Goal: Navigation & Orientation: Find specific page/section

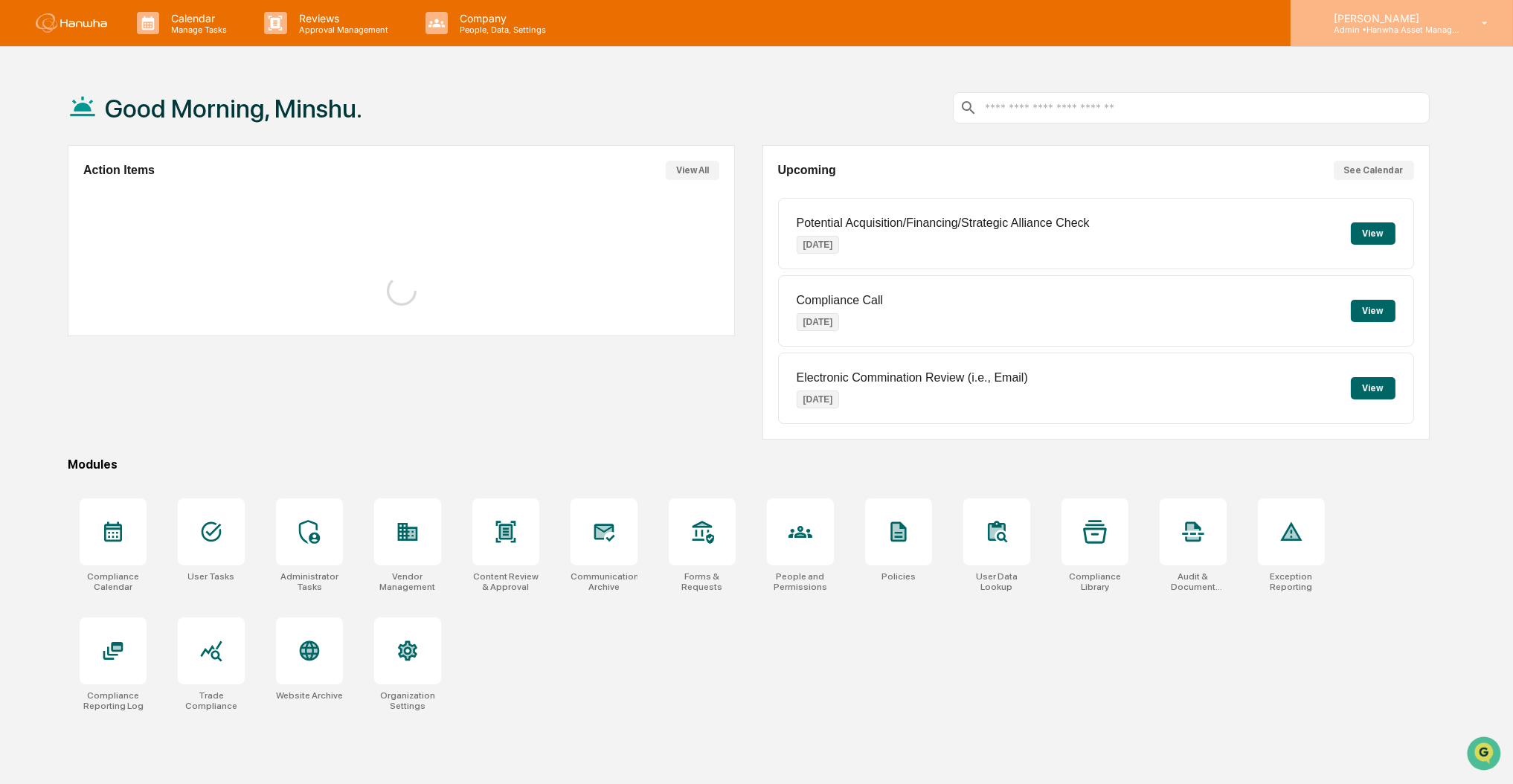
click at [1383, 33] on p "Admin • Hanwha Asset Management (USA) Ltd." at bounding box center [1391, 29] width 139 height 10
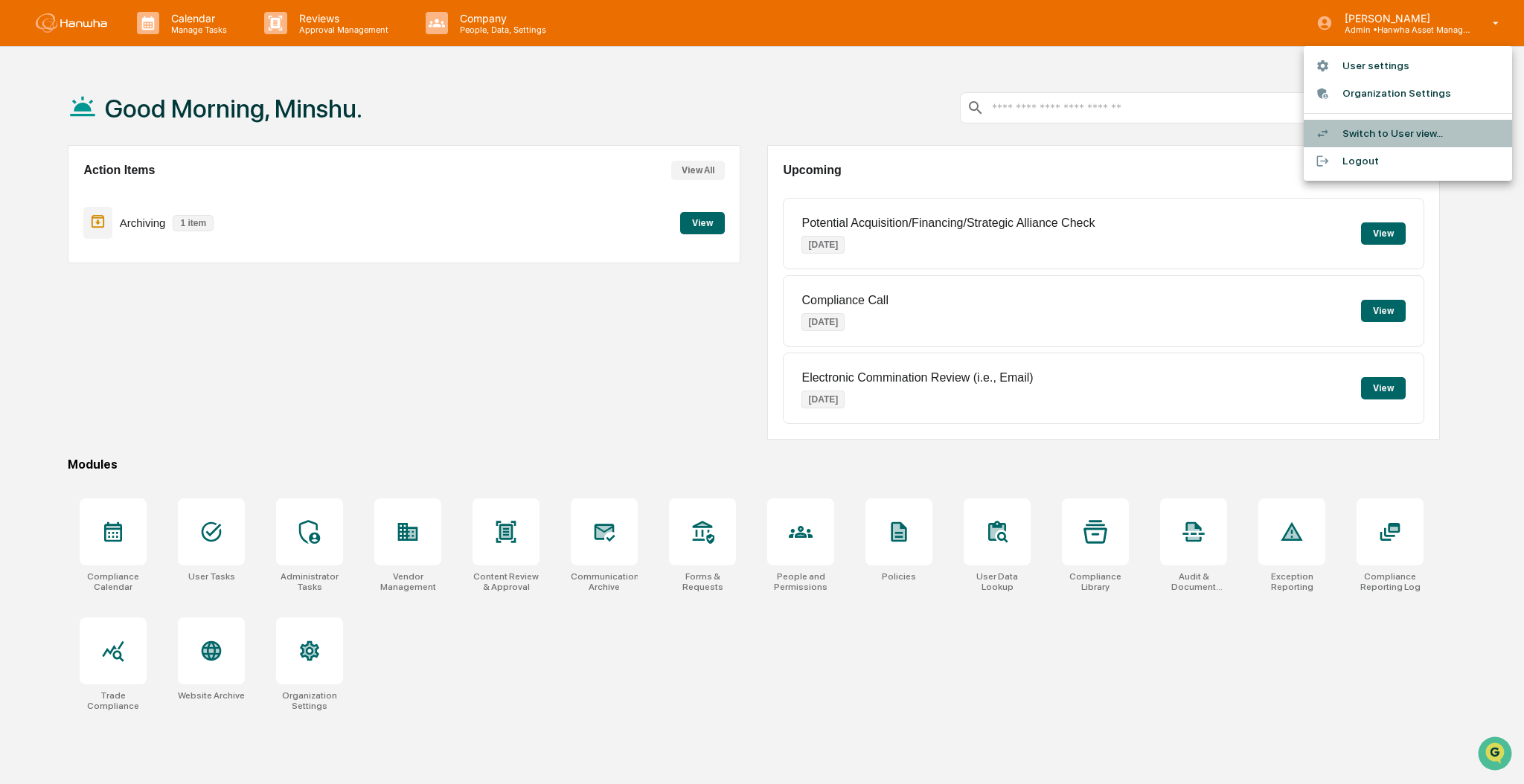
click at [1390, 132] on li "Switch to User view..." at bounding box center [1408, 134] width 209 height 28
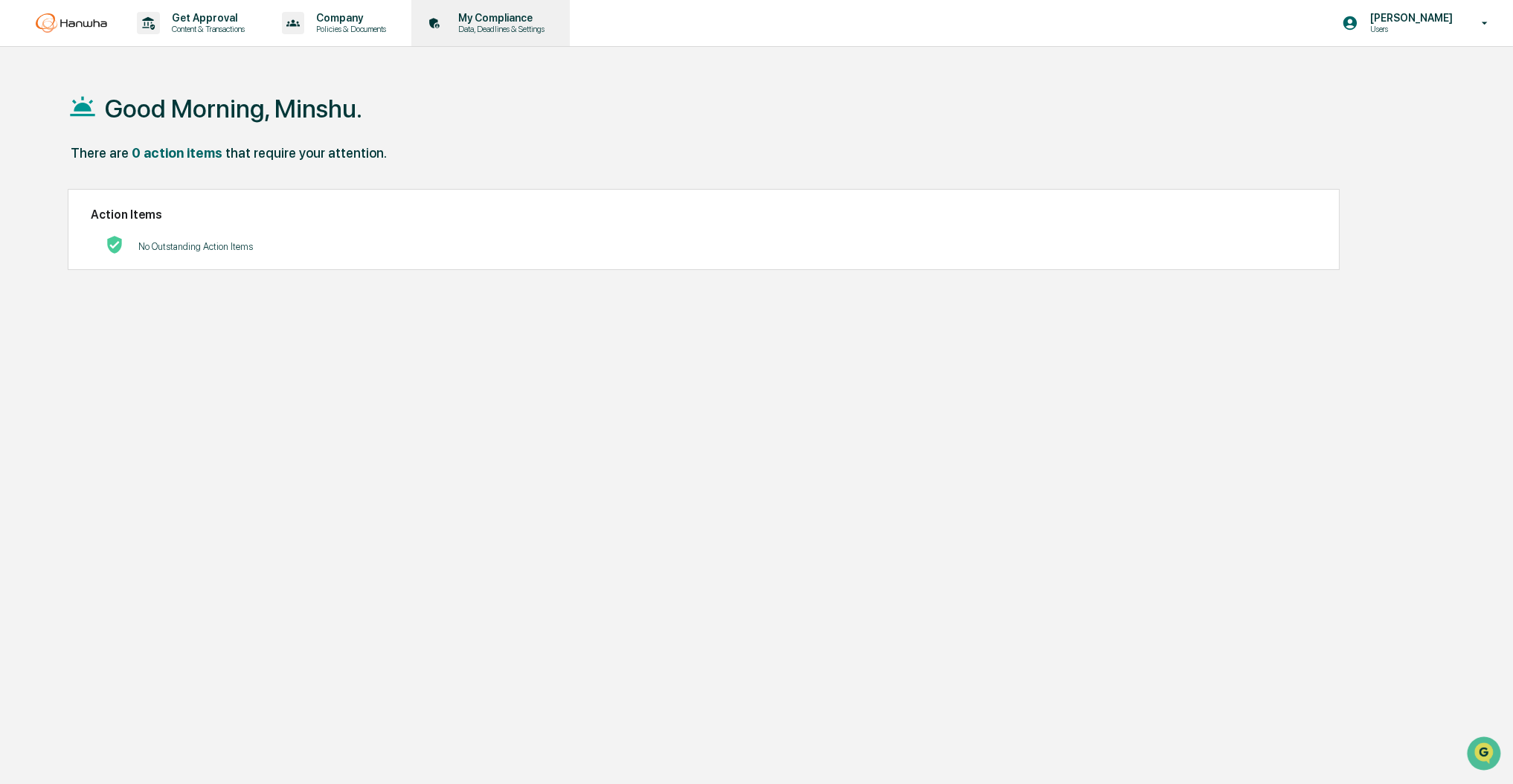
click at [472, 30] on p "Data, Deadlines & Settings" at bounding box center [499, 29] width 106 height 10
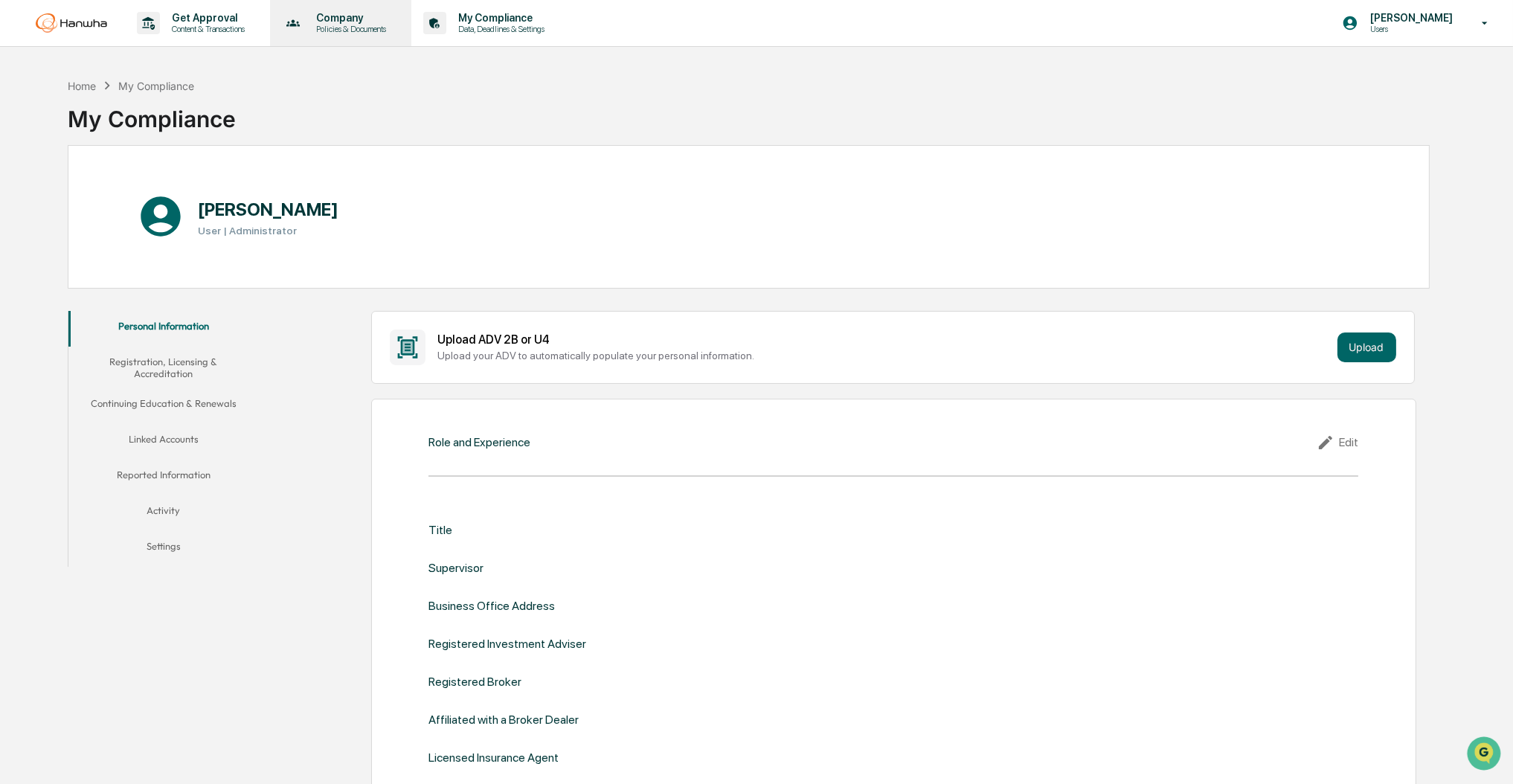
click at [336, 21] on p "Company" at bounding box center [349, 18] width 90 height 12
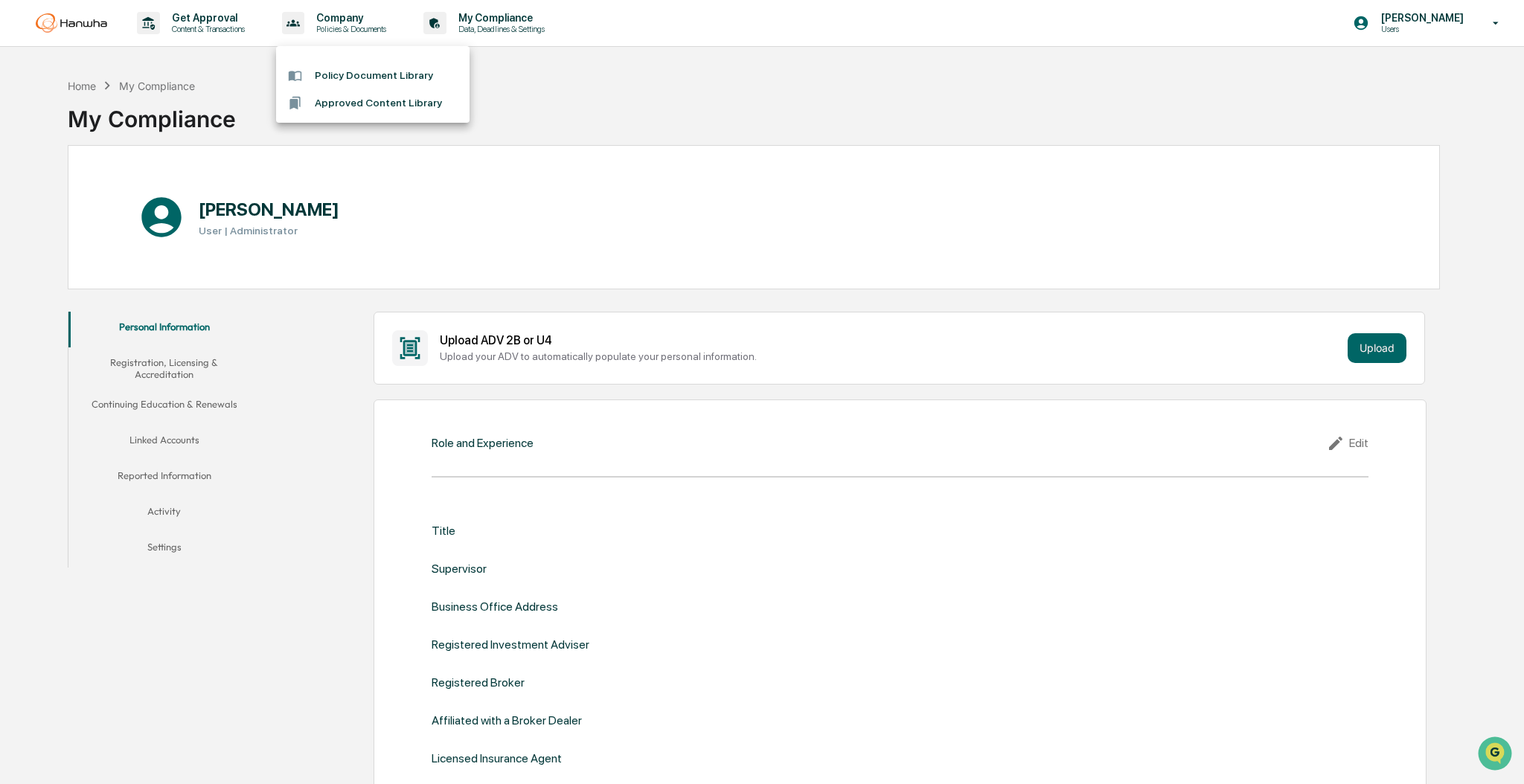
click at [203, 27] on div at bounding box center [762, 392] width 1524 height 784
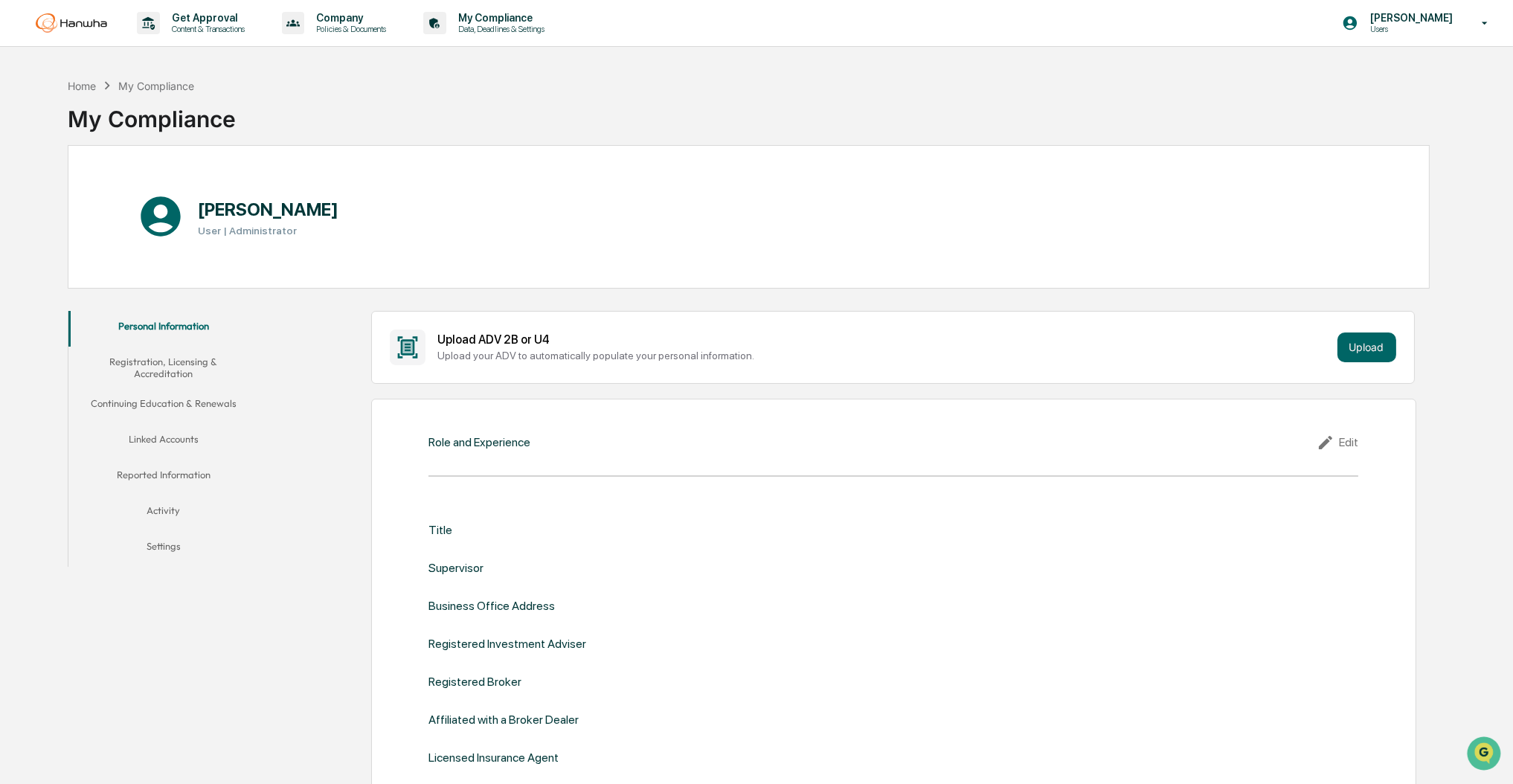
click at [194, 9] on div "Get Approval Content & Transactions" at bounding box center [196, 23] width 130 height 47
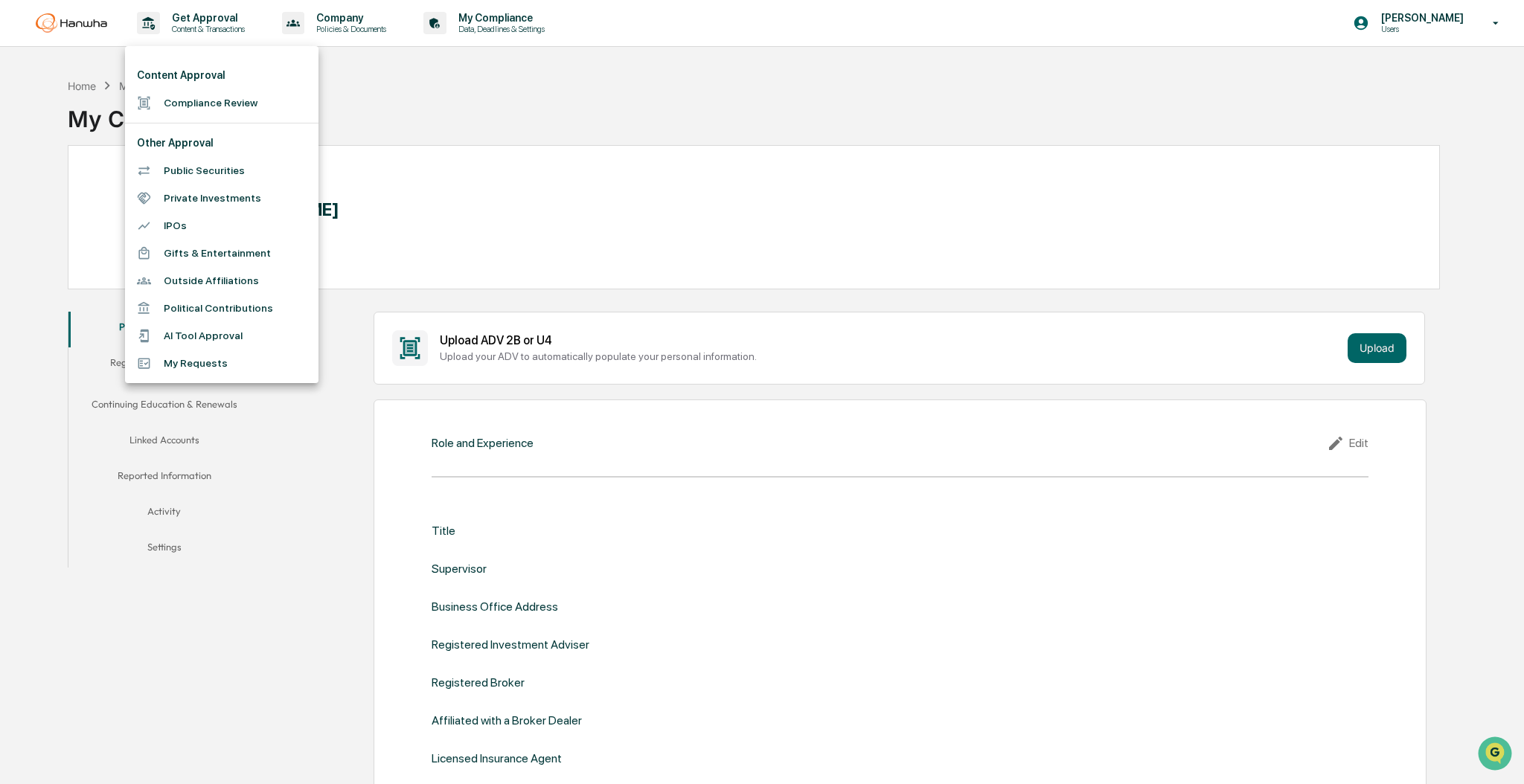
drag, startPoint x: 384, startPoint y: 147, endPoint x: 384, endPoint y: 132, distance: 15.0
click at [384, 138] on div at bounding box center [762, 392] width 1524 height 784
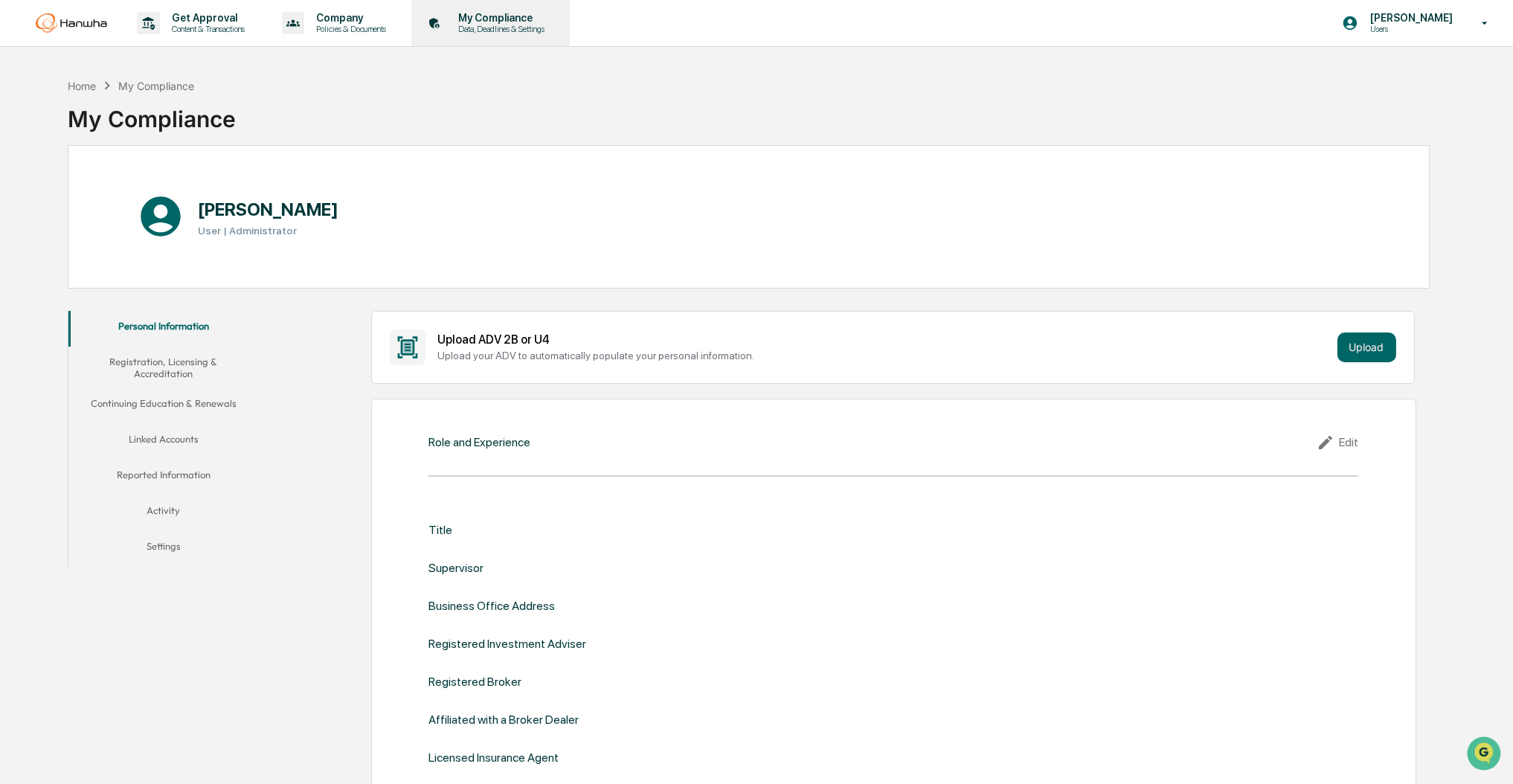
click at [508, 35] on div "My Compliance Data, Deadlines & Settings" at bounding box center [489, 23] width 144 height 47
click at [344, 21] on p "Company" at bounding box center [349, 18] width 90 height 12
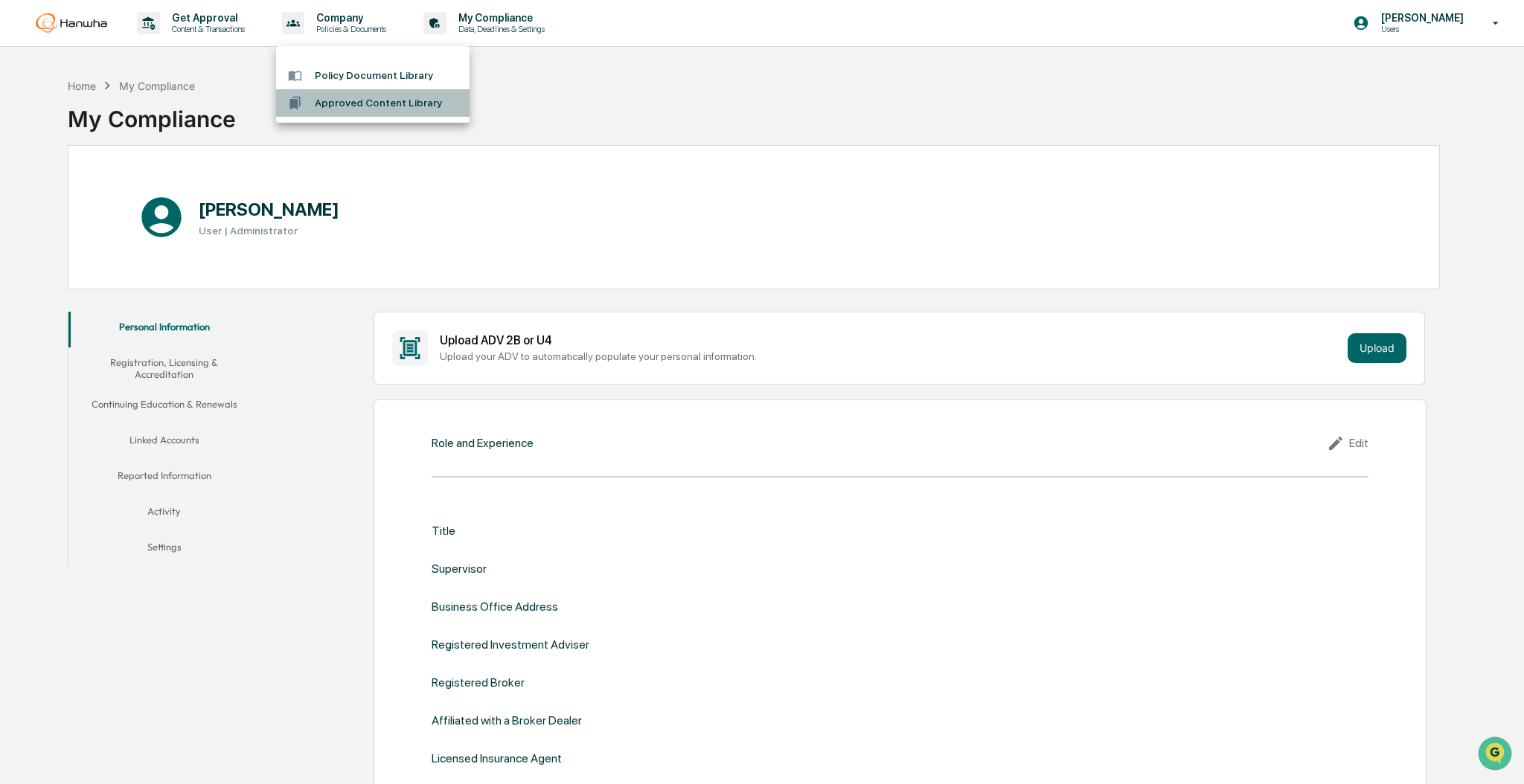
click at [353, 103] on li "Approved Content Library" at bounding box center [372, 103] width 193 height 28
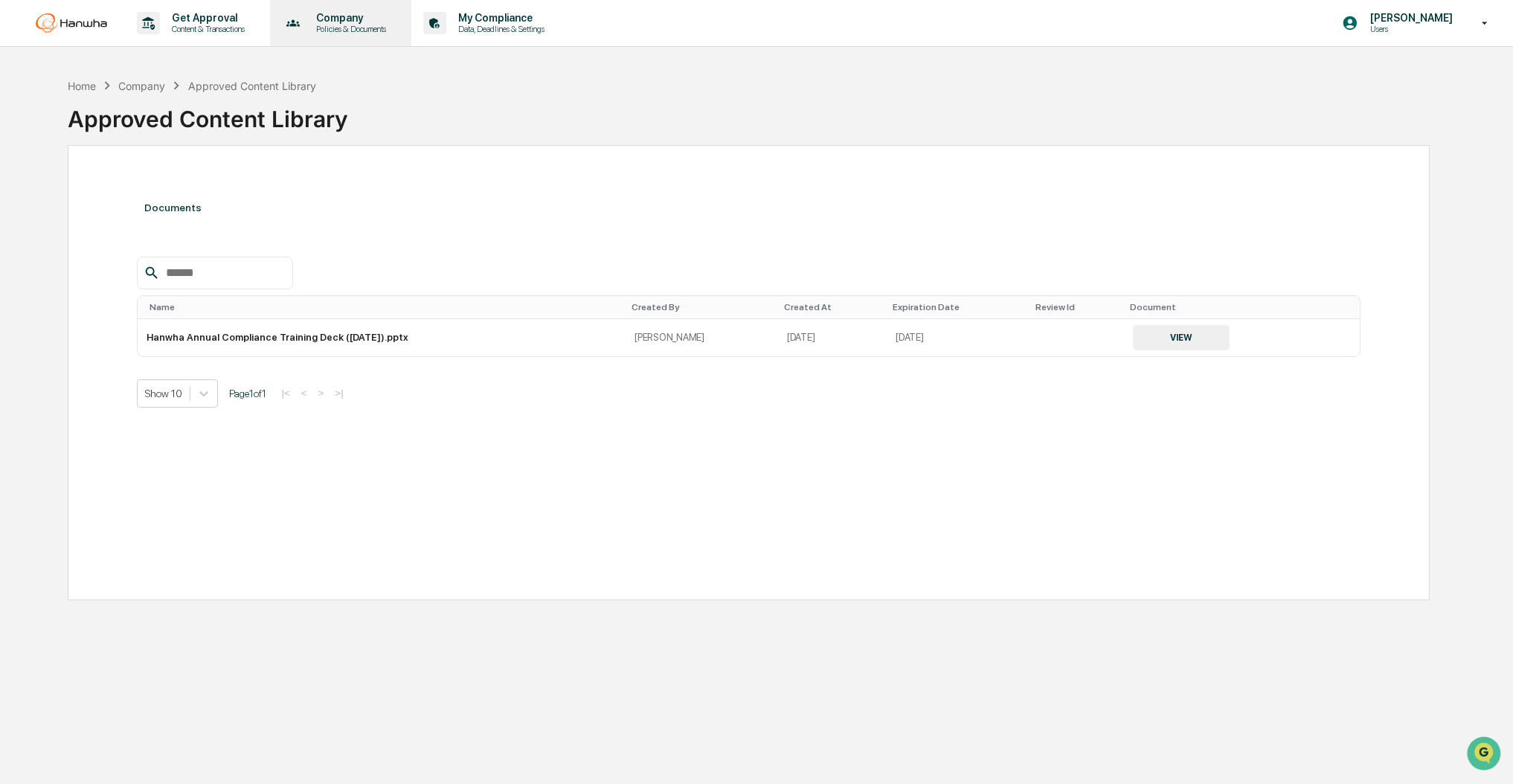
click at [350, 22] on p "Company" at bounding box center [349, 18] width 90 height 12
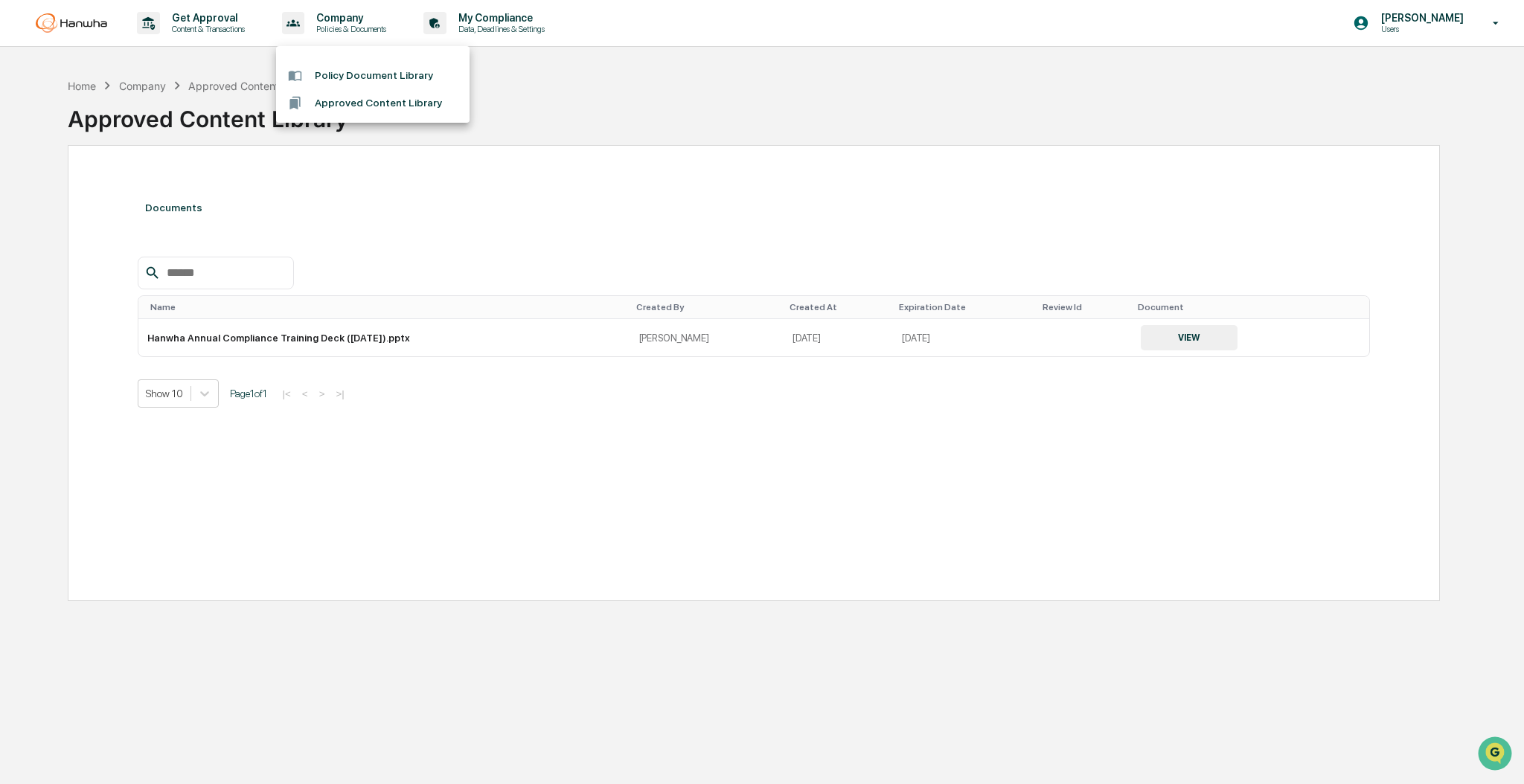
click at [364, 65] on li "Policy Document Library" at bounding box center [372, 76] width 193 height 28
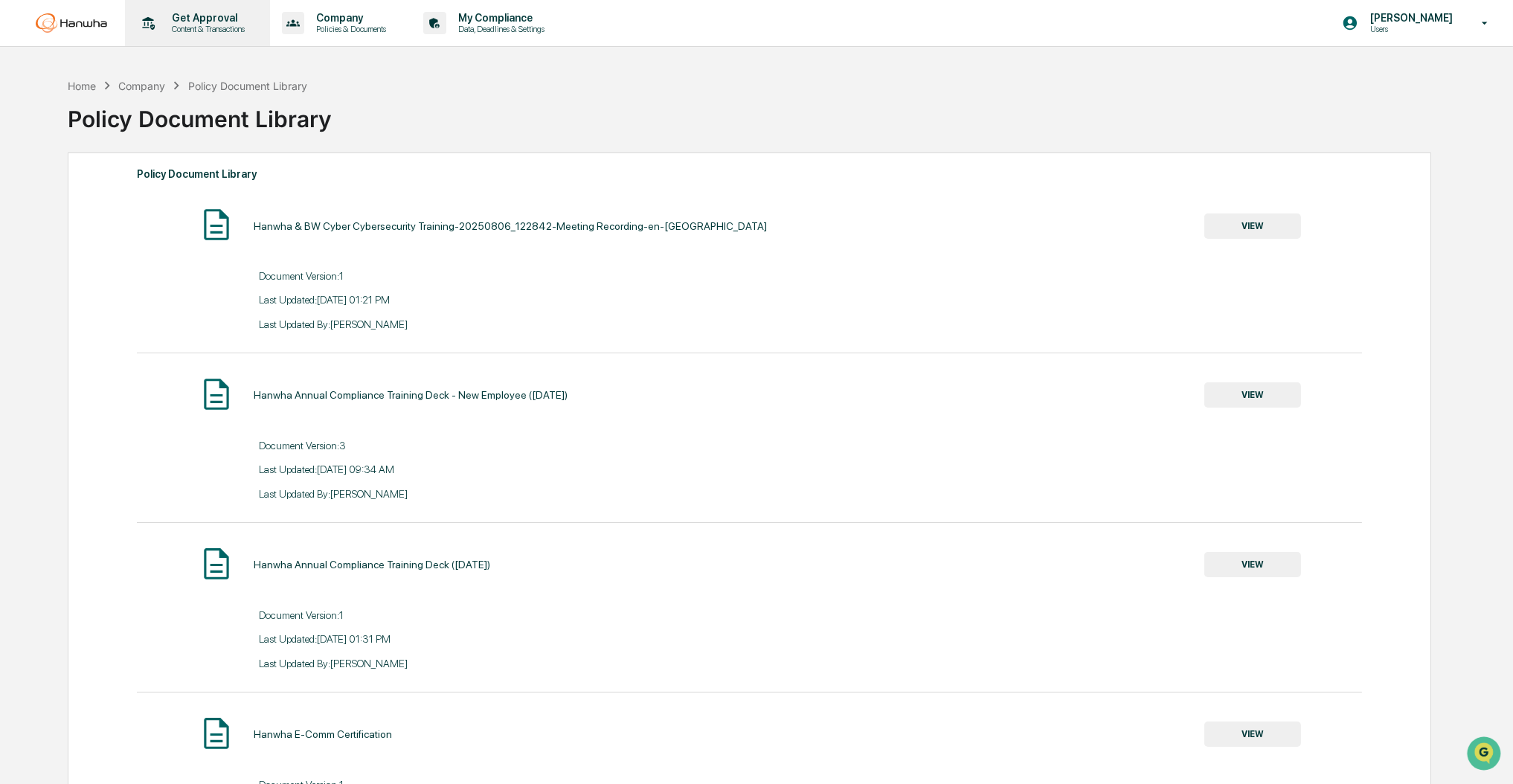
click at [193, 28] on p "Content & Transactions" at bounding box center [206, 29] width 92 height 10
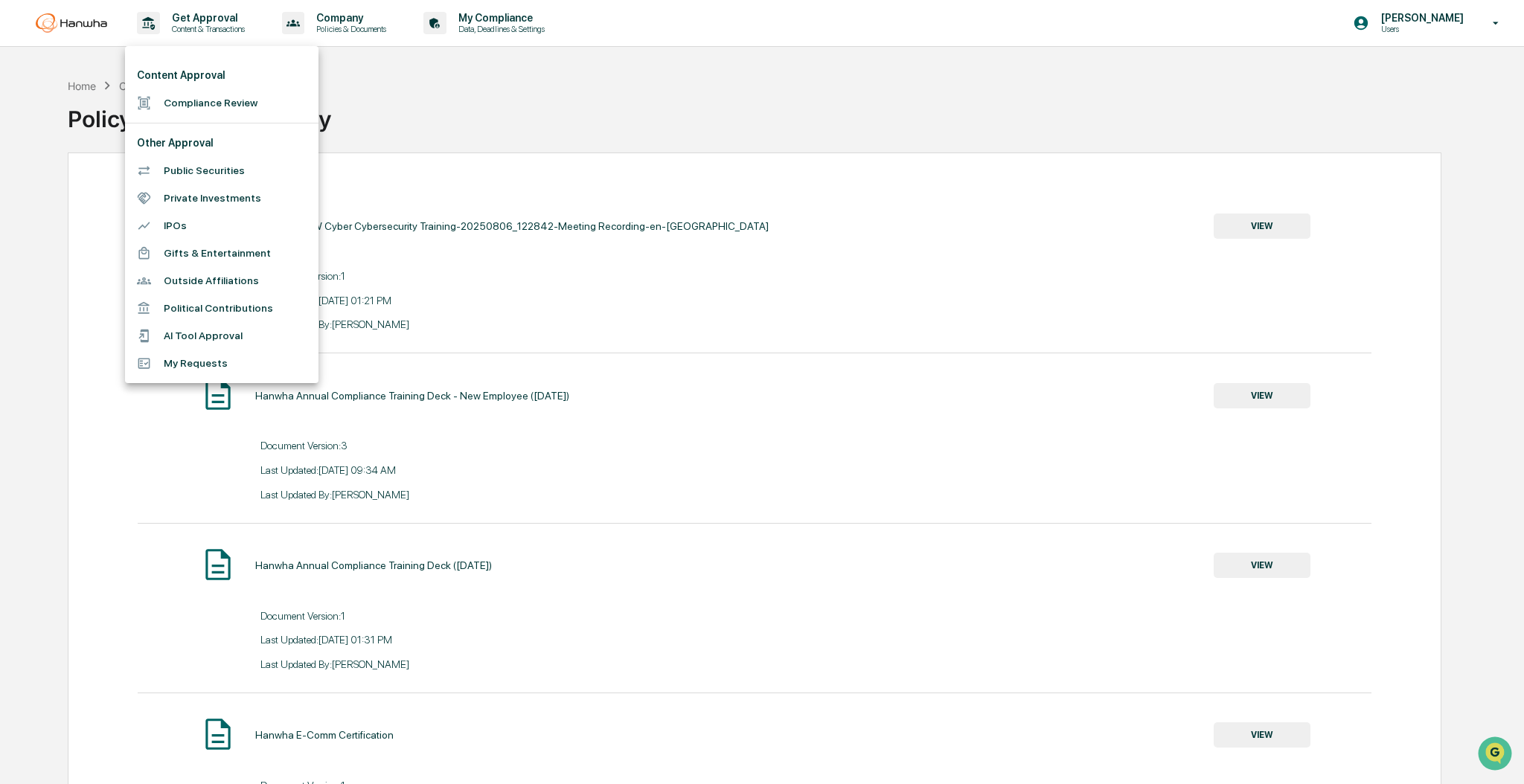
click at [527, 146] on div at bounding box center [762, 392] width 1524 height 784
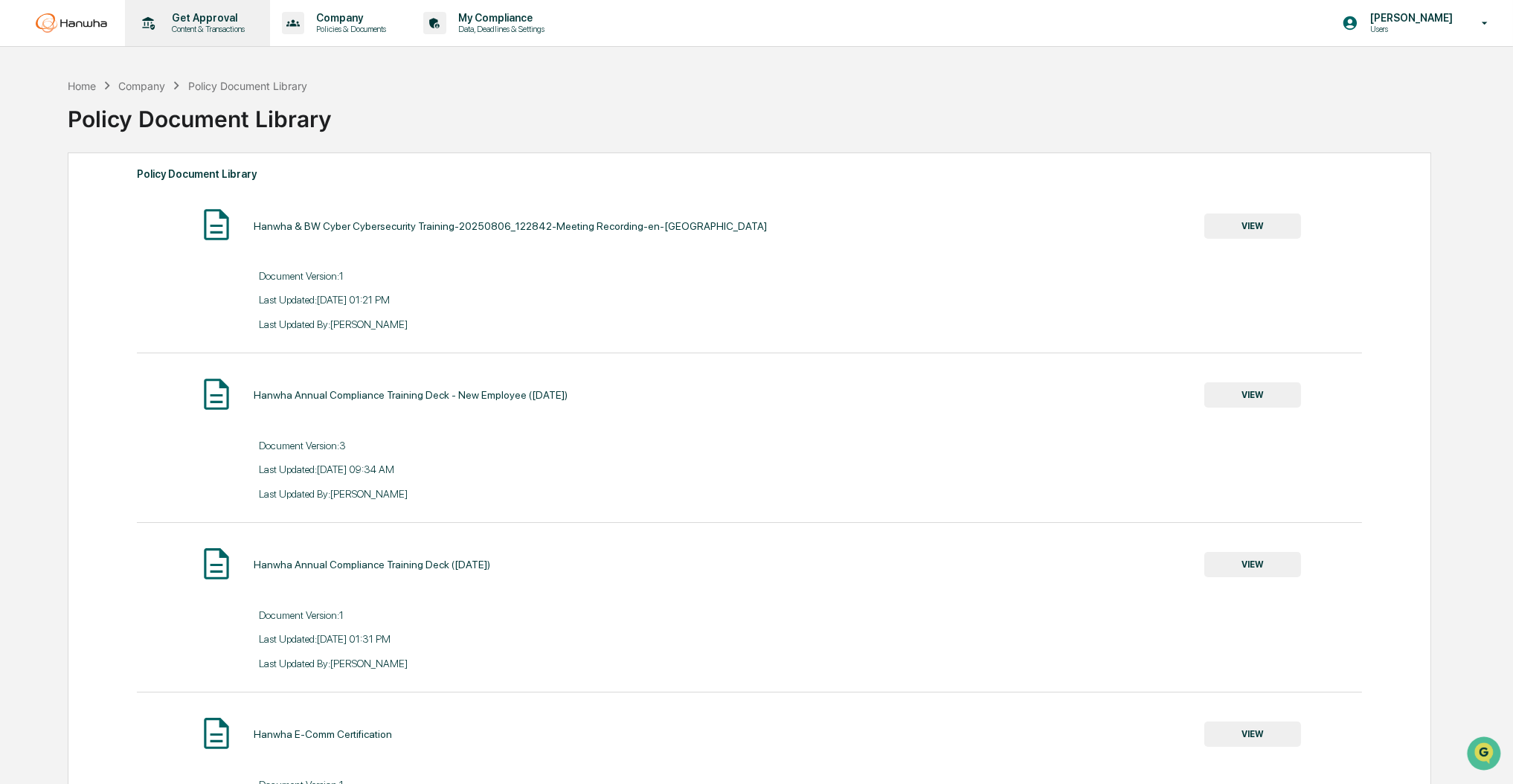
click at [191, 7] on div "Get Approval Content & Transactions" at bounding box center [196, 23] width 130 height 47
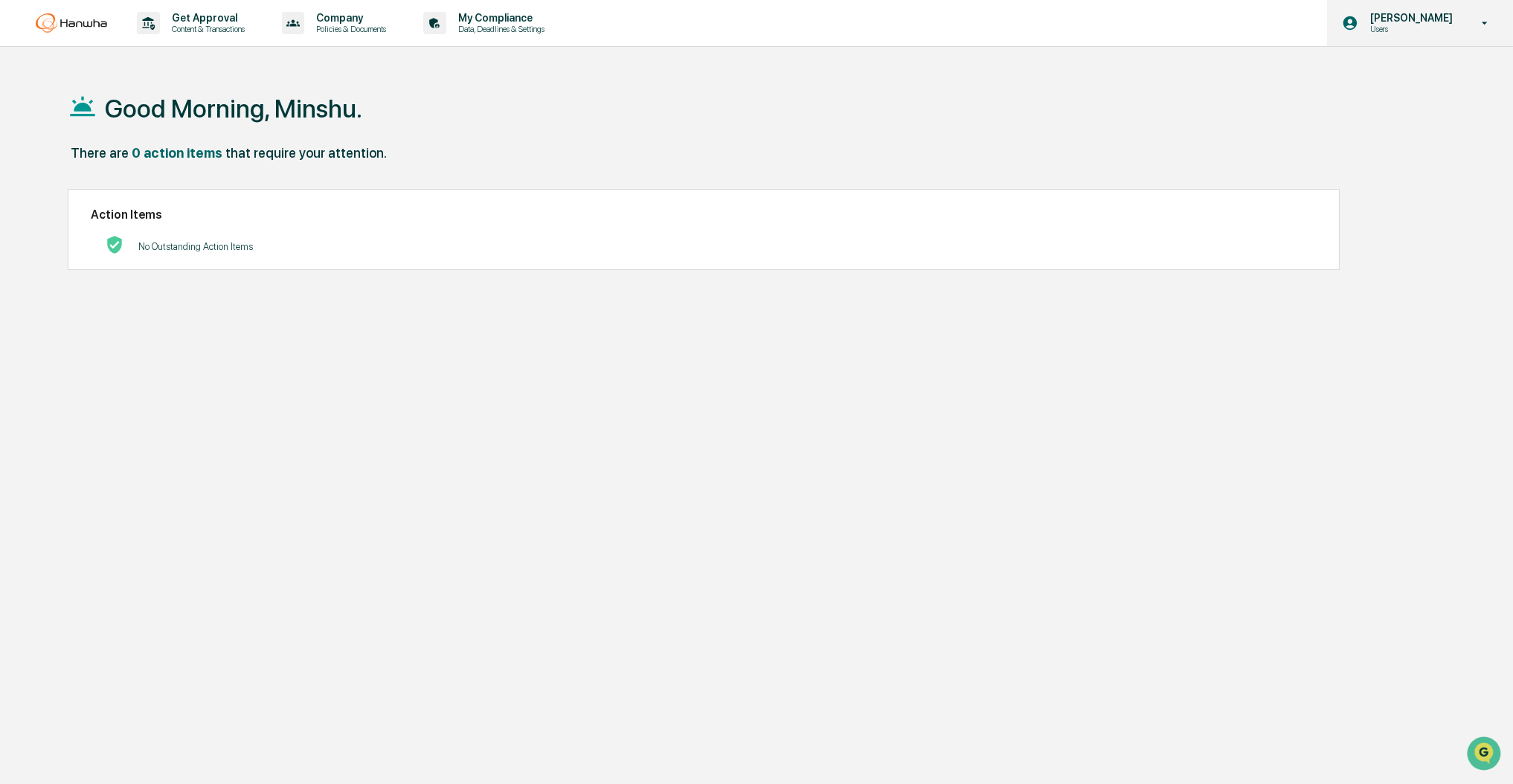
click at [1425, 32] on p "Users" at bounding box center [1410, 29] width 102 height 10
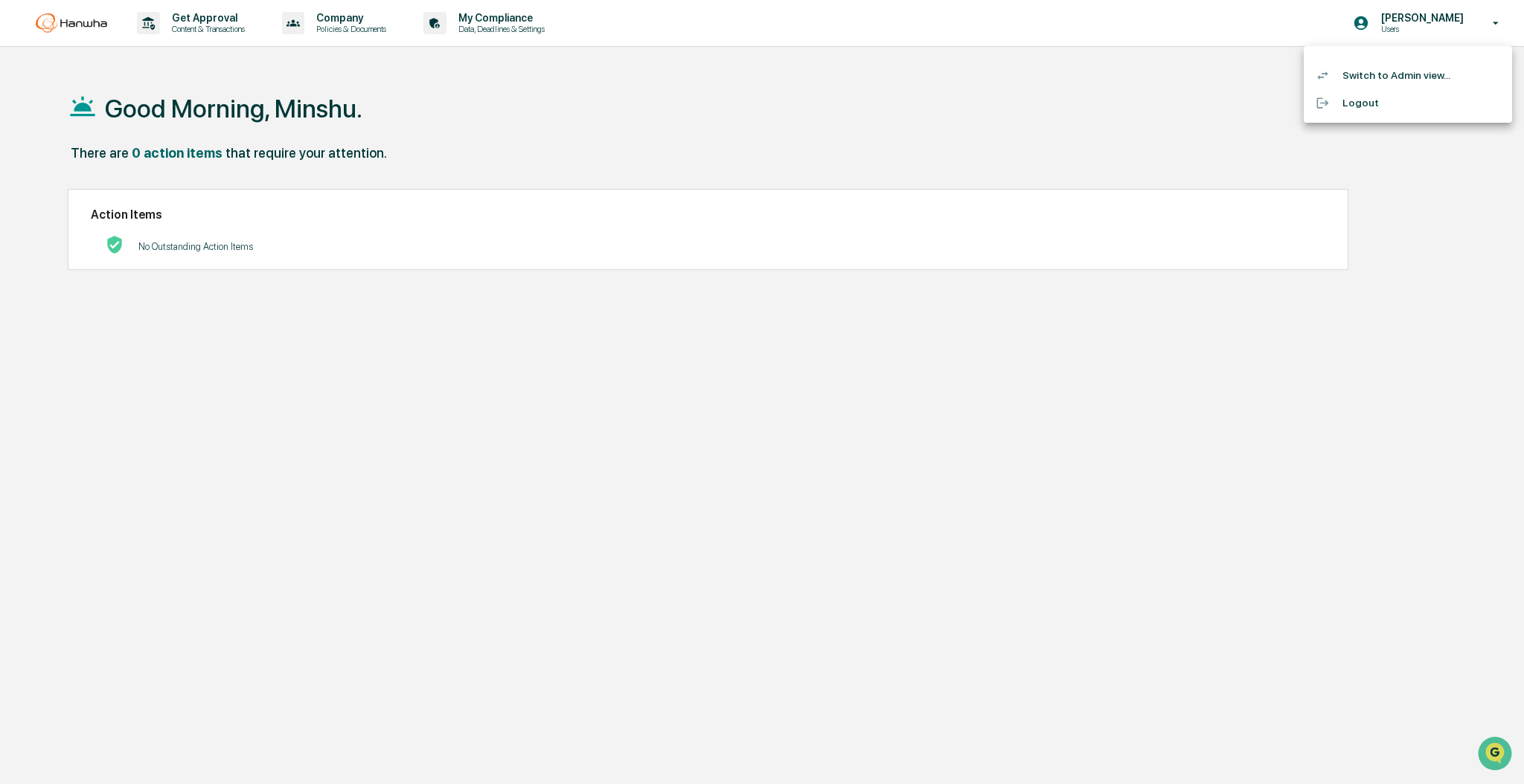
click at [1387, 74] on li "Switch to Admin view..." at bounding box center [1408, 76] width 209 height 28
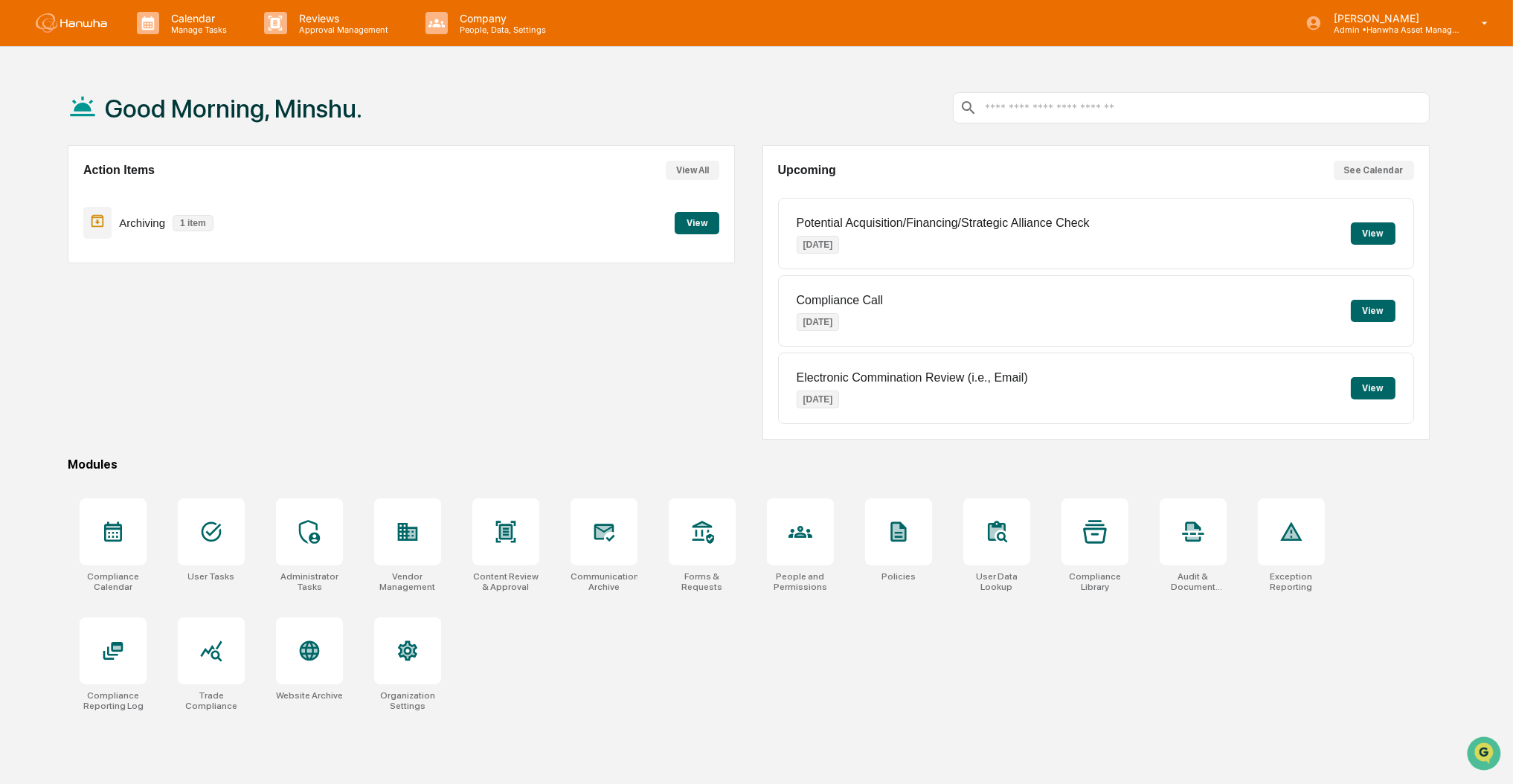
click at [295, 386] on div "Action Items View All Archiving 1 item View" at bounding box center [402, 292] width 667 height 295
click at [1377, 173] on button "See Calendar" at bounding box center [1373, 170] width 80 height 19
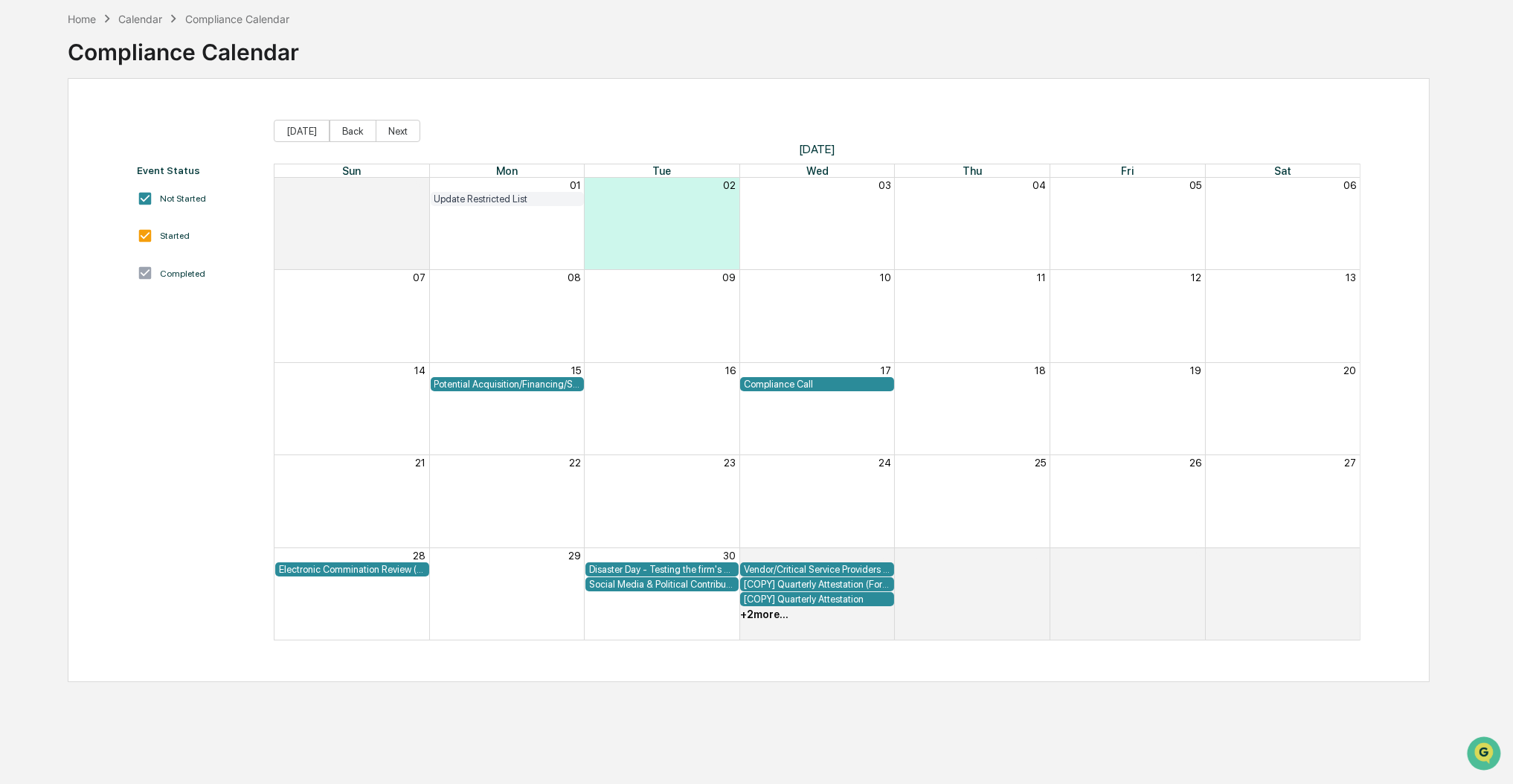
scroll to position [70, 0]
